Goal: Check status: Check status

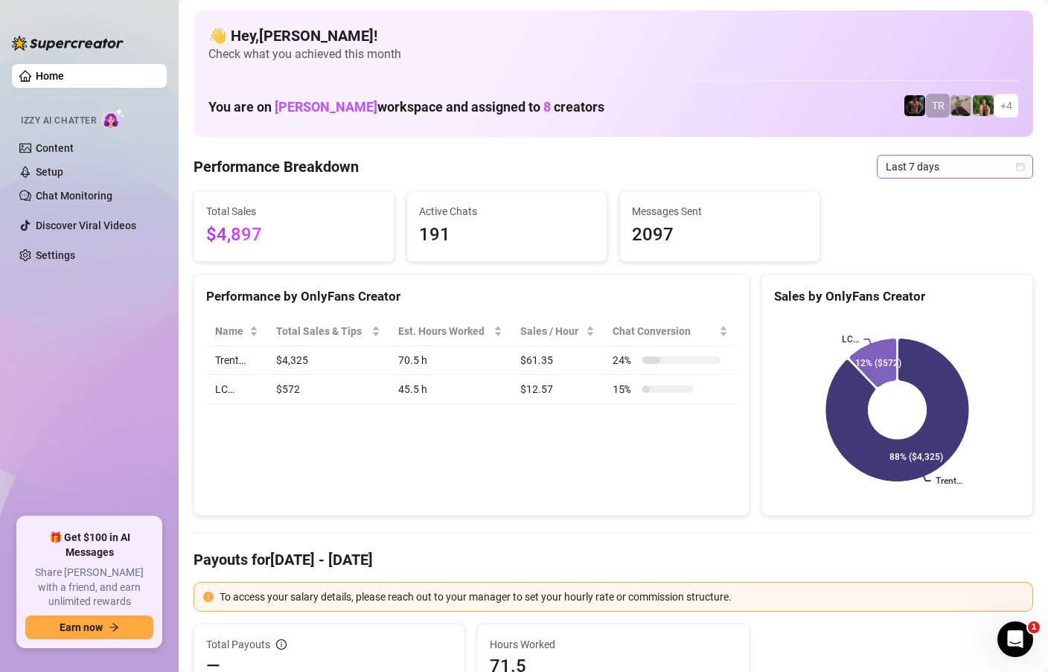
click at [1026, 166] on div "Last 7 days" at bounding box center [955, 167] width 156 height 24
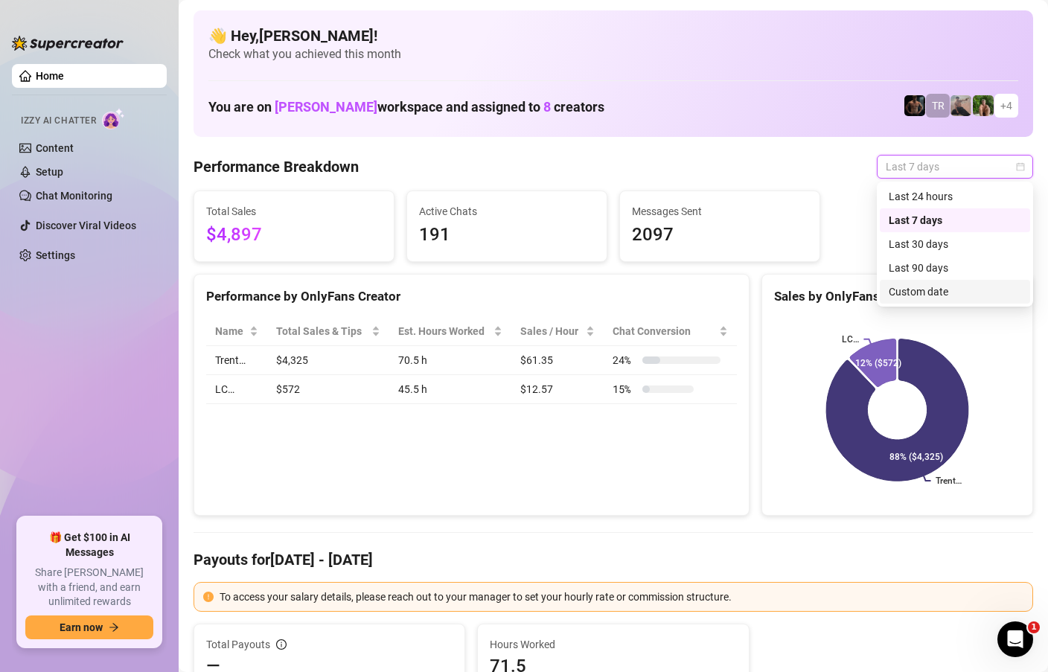
click at [918, 294] on div "Custom date" at bounding box center [955, 292] width 133 height 16
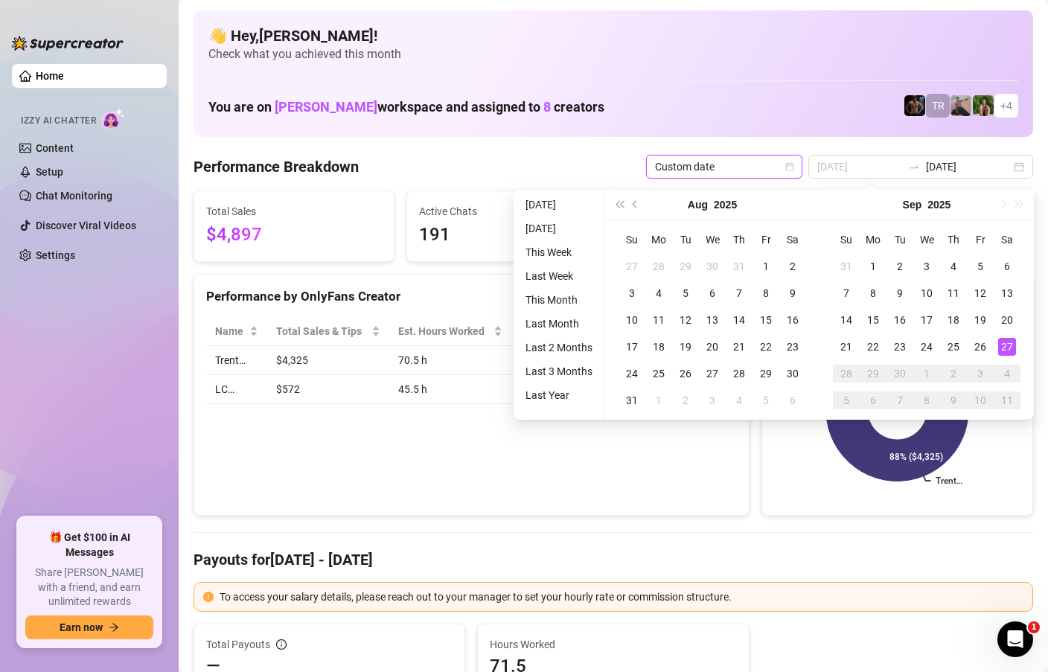
type input "[DATE]"
click at [1012, 348] on div "27" at bounding box center [1007, 347] width 18 height 18
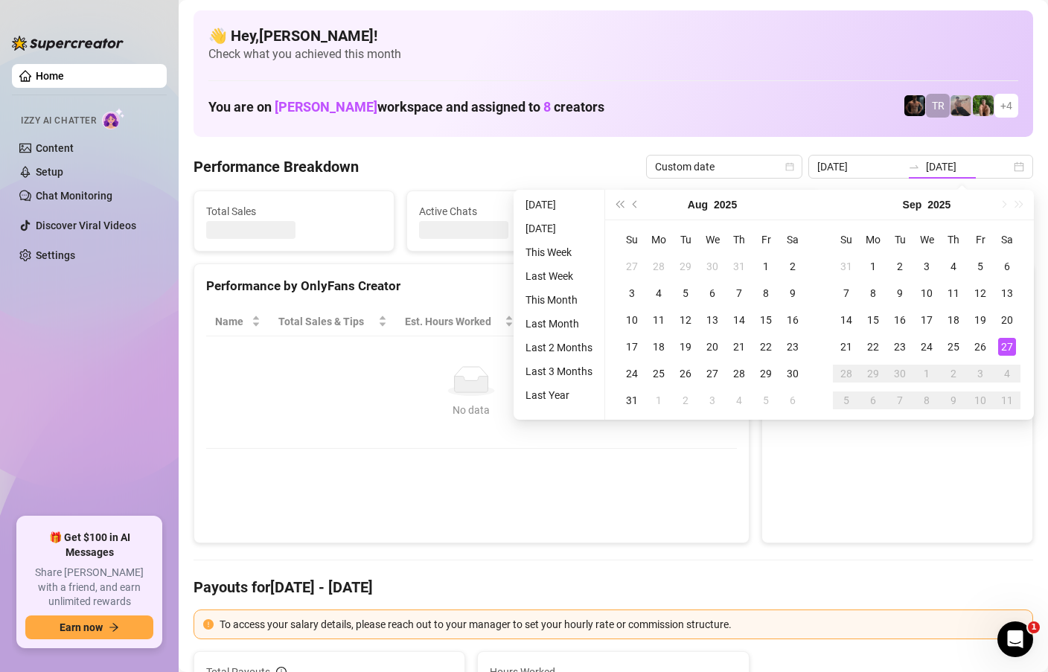
type input "[DATE]"
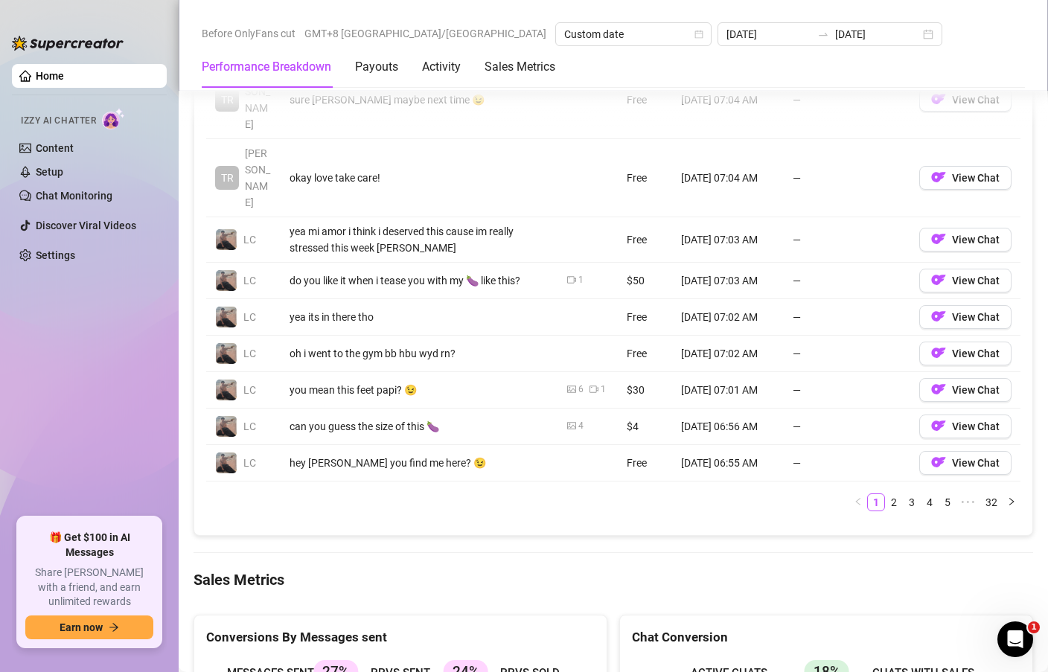
scroll to position [1737, 0]
